Goal: Task Accomplishment & Management: Complete application form

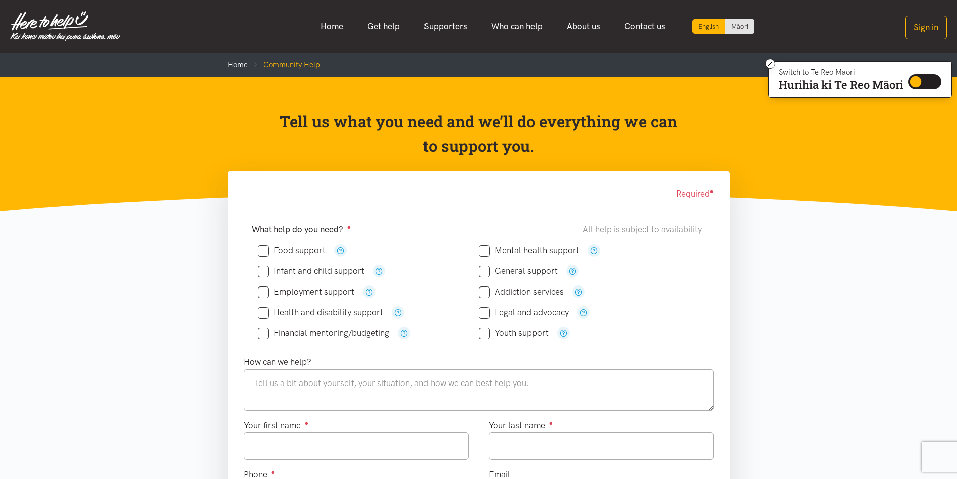
click at [264, 313] on input "Health and disability support" at bounding box center [321, 312] width 126 height 9
checkbox input "true"
click at [326, 382] on textarea at bounding box center [479, 389] width 470 height 41
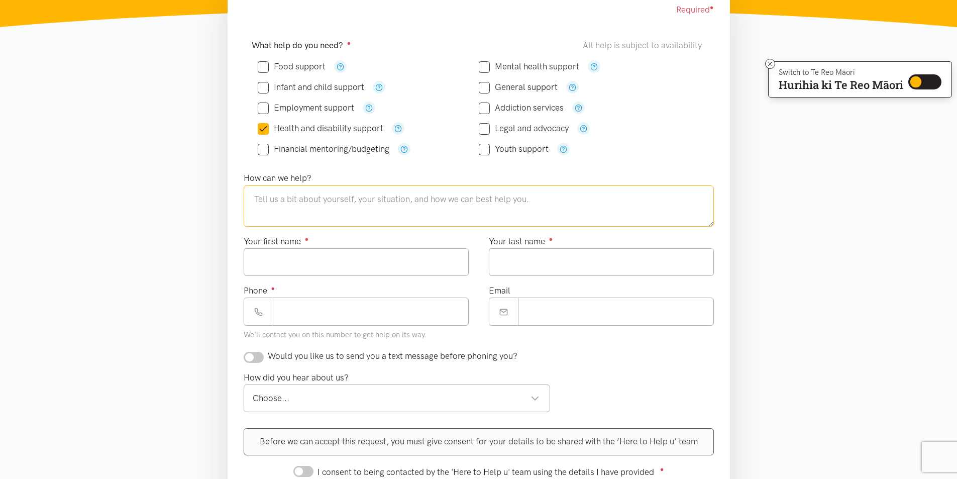
scroll to position [201, 0]
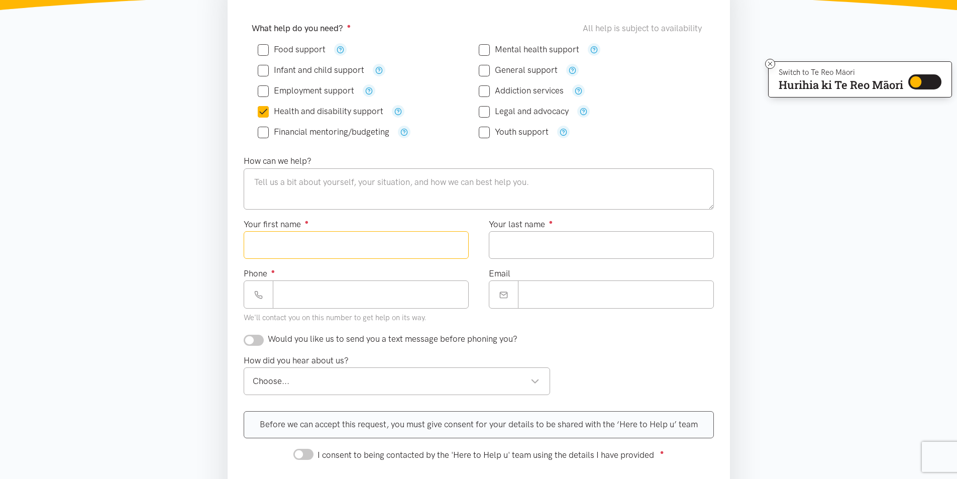
click at [377, 245] on input "Your first name ●" at bounding box center [356, 245] width 225 height 28
type input "****"
click at [532, 242] on input "Your last name ●" at bounding box center [601, 245] width 225 height 28
type input "******"
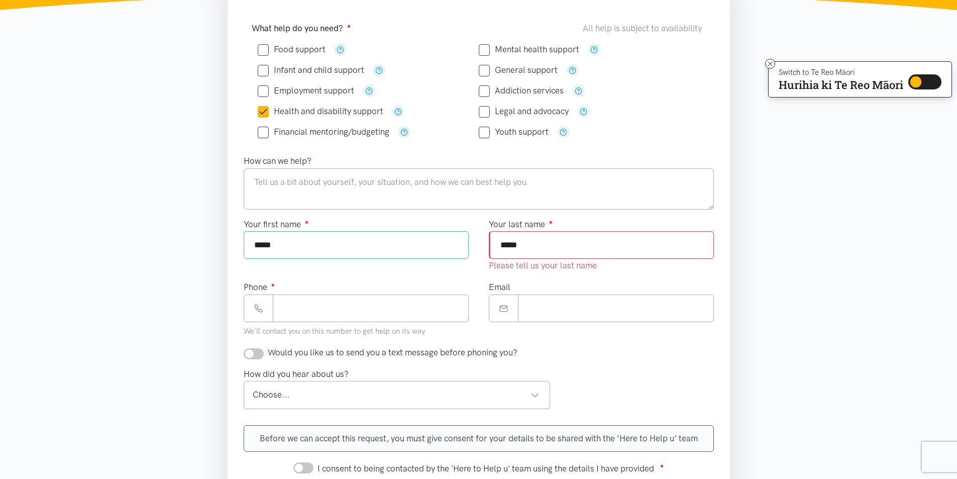
type input "*****"
click at [308, 179] on textarea at bounding box center [479, 188] width 470 height 41
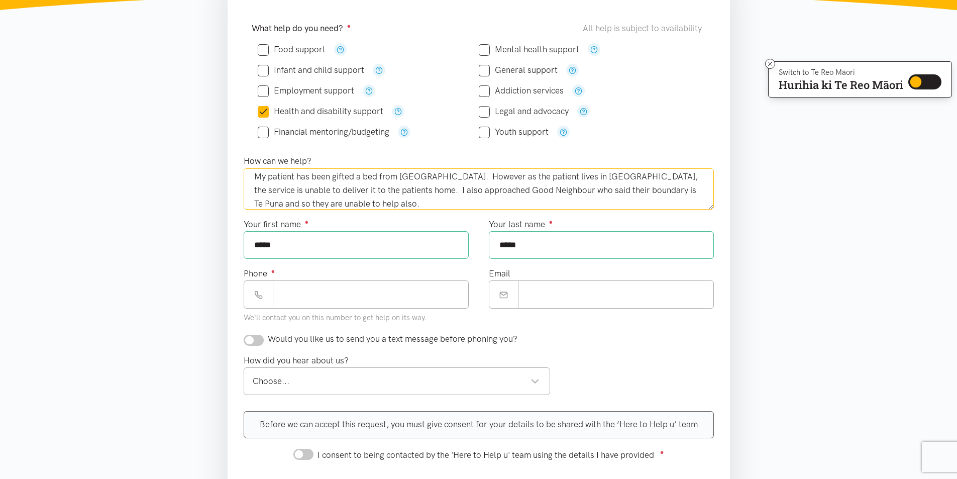
scroll to position [46, 0]
click at [487, 173] on textarea "Kia ora, I am a renal social worker with the team at [GEOGRAPHIC_DATA]. My pati…" at bounding box center [479, 188] width 470 height 41
click at [625, 177] on textarea "Kia ora, I am a renal social worker with the team at [GEOGRAPHIC_DATA]. My pati…" at bounding box center [479, 188] width 470 height 41
click at [367, 201] on textarea "Kia ora, I am a renal social worker with the team at [GEOGRAPHIC_DATA]. My pati…" at bounding box center [479, 188] width 470 height 41
click at [474, 204] on textarea "Kia ora, I am a renal social worker with the team at [GEOGRAPHIC_DATA]. My pati…" at bounding box center [479, 188] width 470 height 41
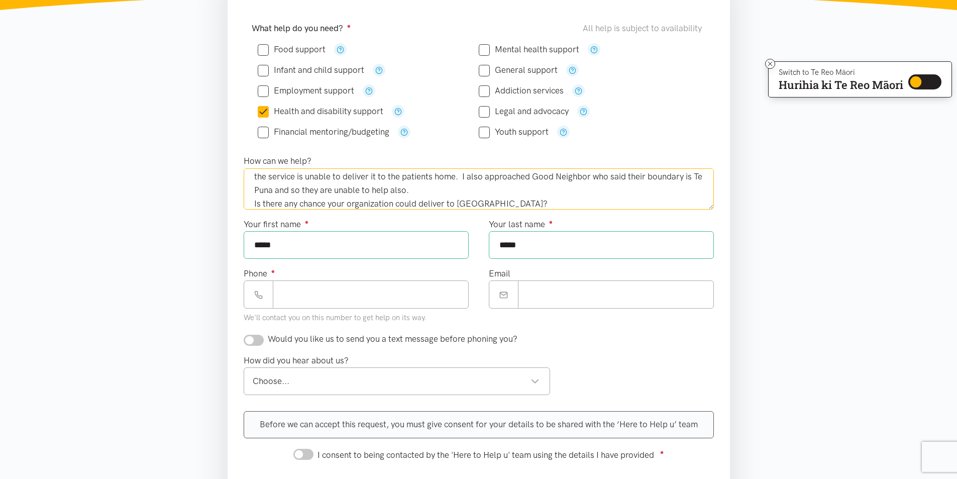
type textarea "Kia ora, I am a renal social worker with the team at [GEOGRAPHIC_DATA]. My pati…"
click at [323, 293] on input "Phone ●" at bounding box center [371, 294] width 196 height 28
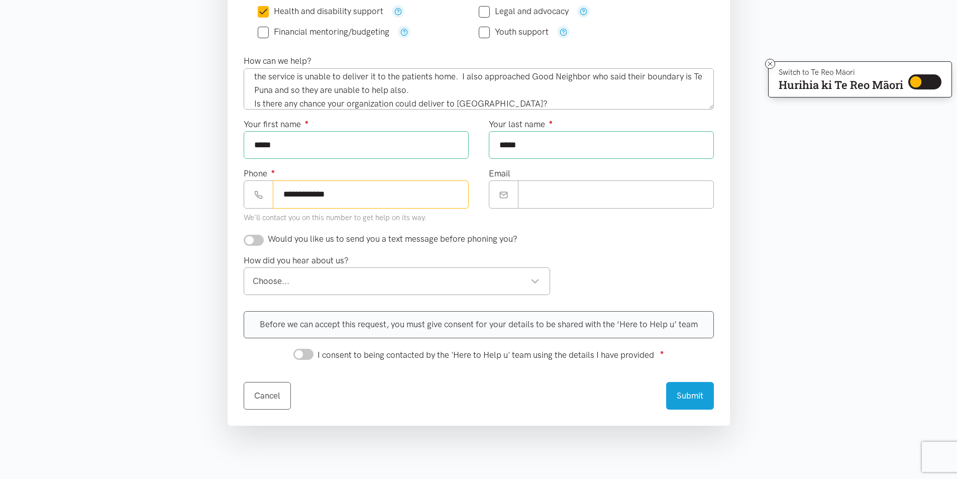
scroll to position [302, 0]
click at [536, 281] on div "Choose..." at bounding box center [396, 281] width 287 height 14
type input "**********"
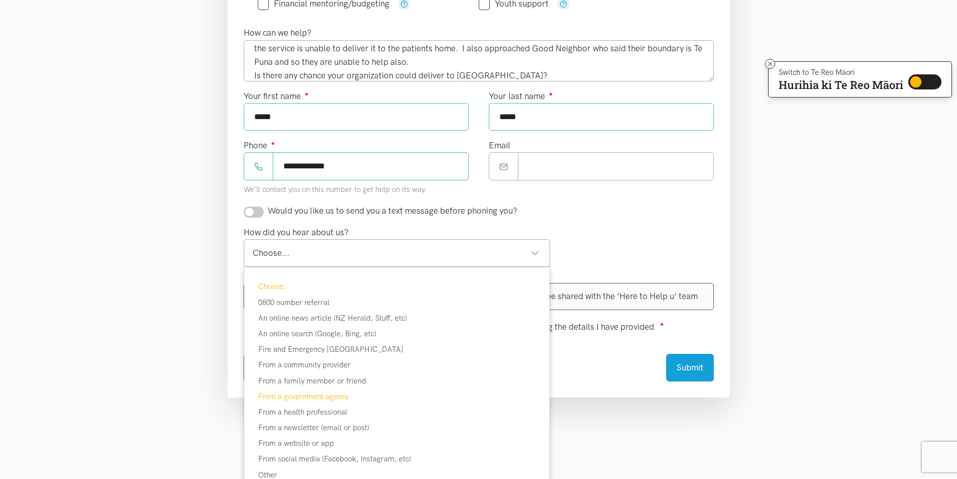
scroll to position [352, 0]
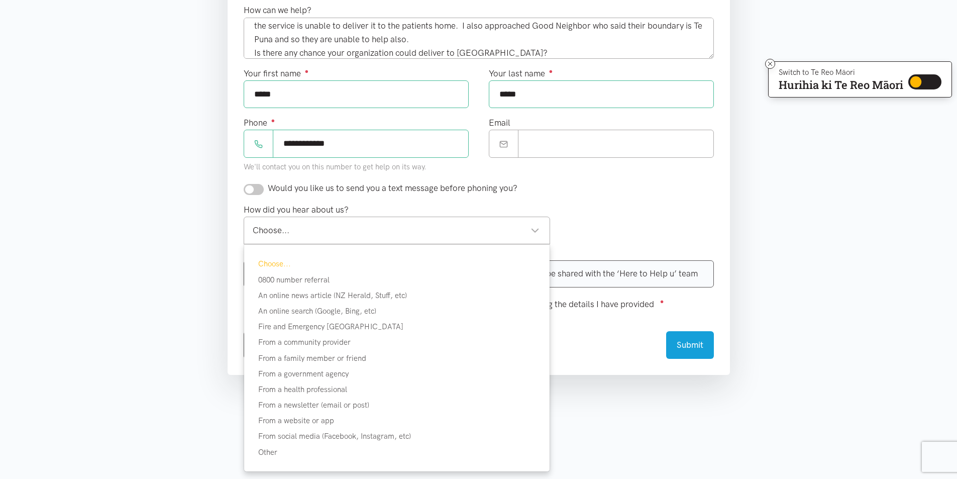
click at [297, 230] on div "Choose..." at bounding box center [396, 231] width 287 height 14
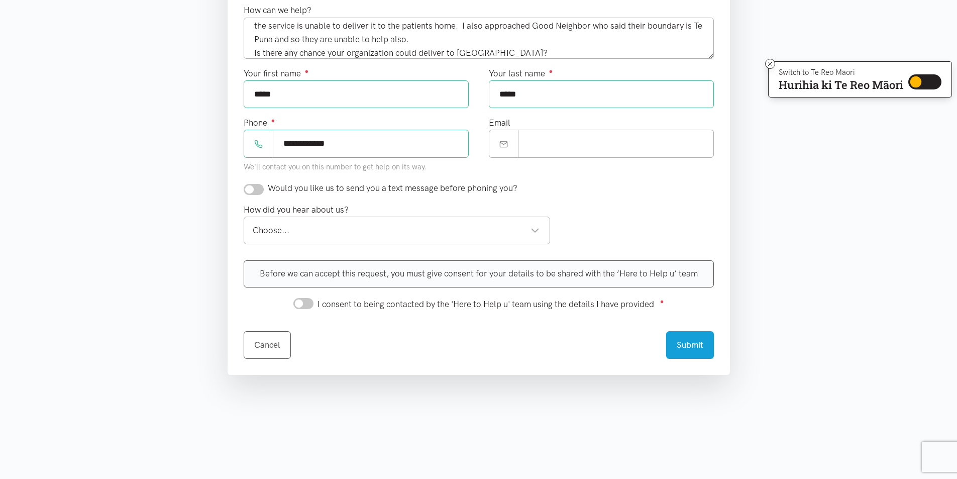
click at [538, 231] on div "Choose..." at bounding box center [396, 231] width 287 height 14
click at [328, 305] on span "I consent to being contacted by the 'Here to Help u' team using the details I h…" at bounding box center [486, 304] width 337 height 10
click at [314, 305] on input "I consent to being contacted by the 'Here to Help u' team using the details I h…" at bounding box center [303, 303] width 20 height 11
checkbox input "true"
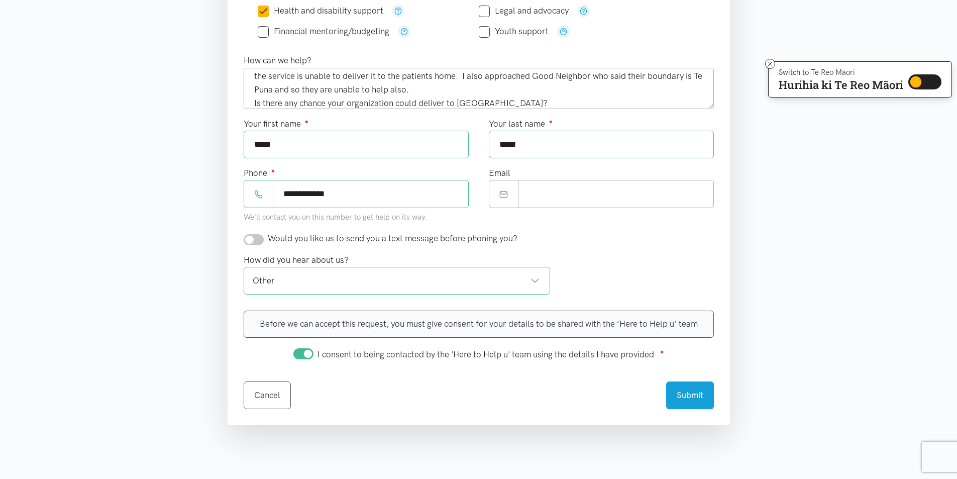
scroll to position [0, 0]
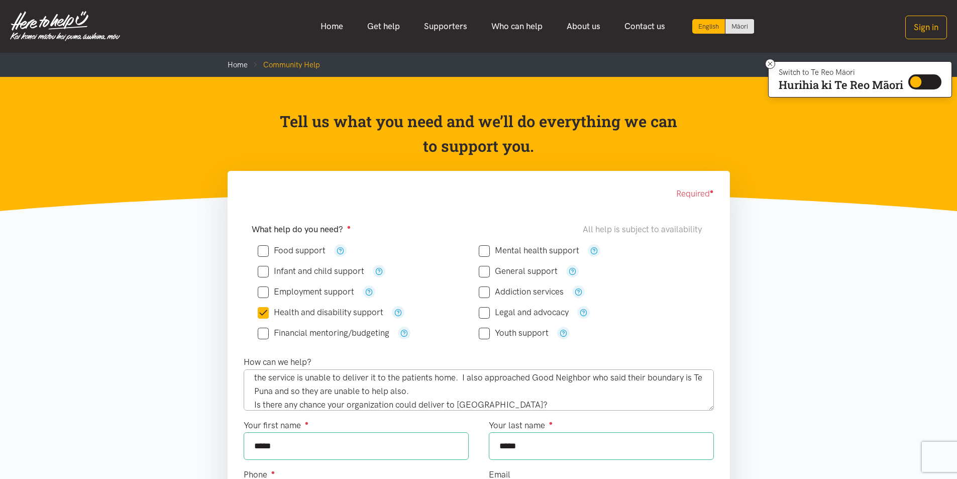
click at [487, 272] on input "General support" at bounding box center [518, 271] width 79 height 9
checkbox input "true"
click at [262, 312] on input "Health and disability support" at bounding box center [321, 312] width 126 height 9
checkbox input "false"
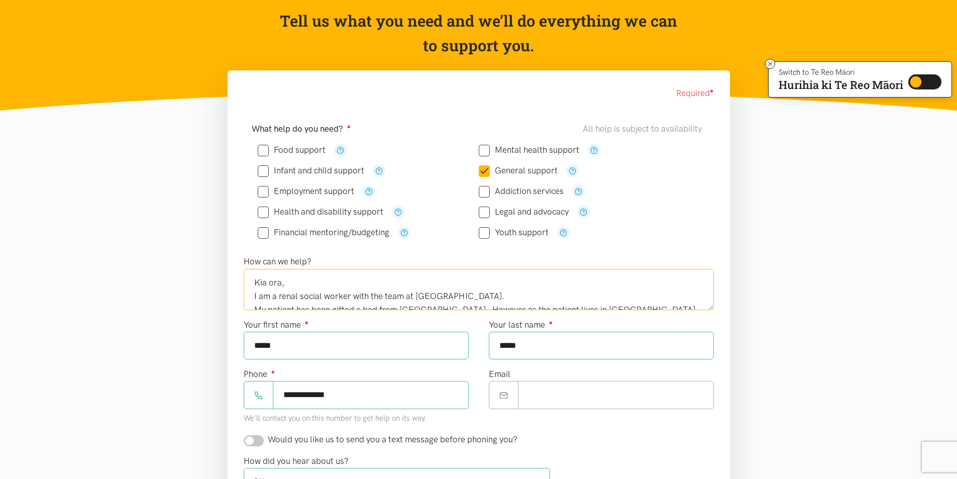
click at [607, 302] on textarea "Kia ora, I am a renal social worker with the team at [GEOGRAPHIC_DATA]. My pati…" at bounding box center [479, 289] width 470 height 41
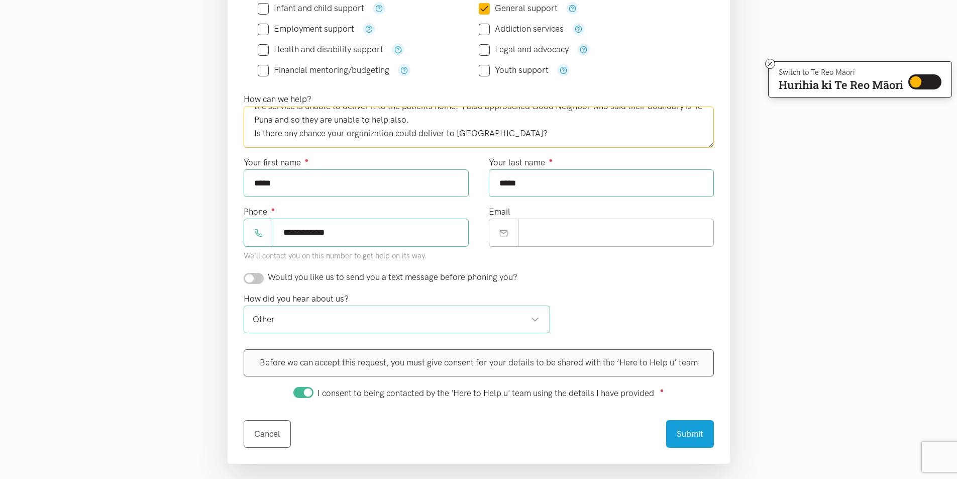
scroll to position [302, 0]
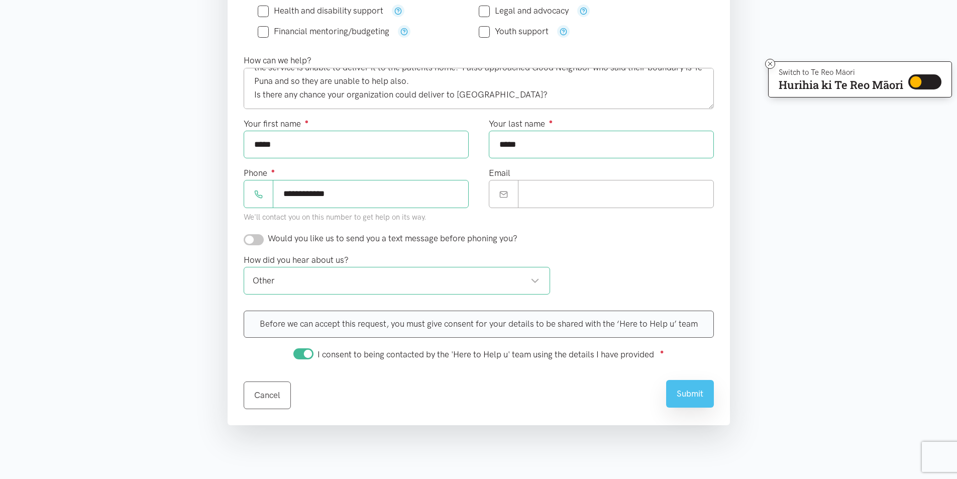
click at [689, 391] on button "Submit" at bounding box center [690, 394] width 48 height 28
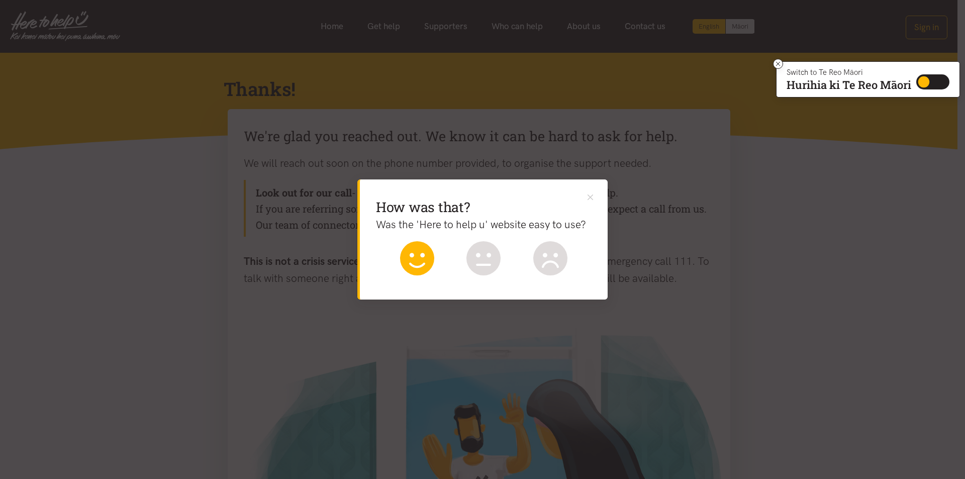
click at [412, 258] on icon at bounding box center [417, 258] width 34 height 34
